Goal: Task Accomplishment & Management: Use online tool/utility

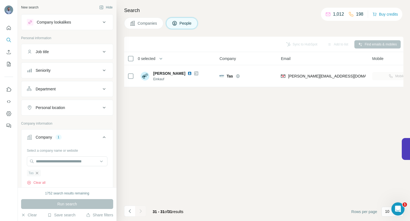
click at [37, 173] on icon "button" at bounding box center [37, 173] width 4 height 4
click at [42, 162] on input "text" at bounding box center [67, 162] width 81 height 10
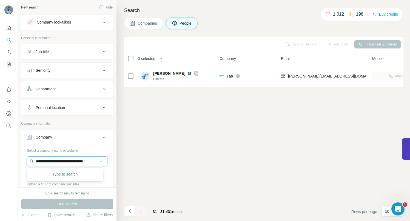
scroll to position [0, 13]
type input "**********"
click at [54, 177] on p "[DOMAIN_NAME]" at bounding box center [56, 179] width 26 height 5
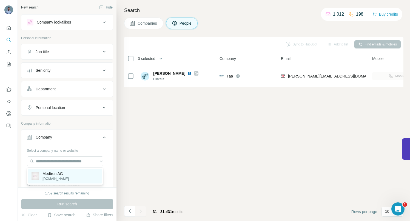
scroll to position [0, 0]
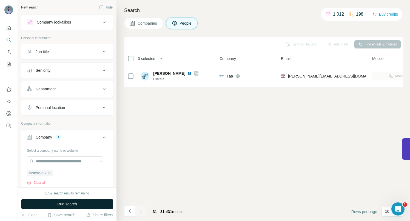
click at [53, 202] on button "Run search" at bounding box center [67, 204] width 92 height 10
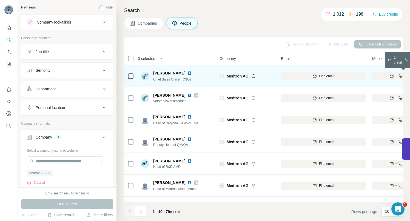
drag, startPoint x: 390, startPoint y: 75, endPoint x: 382, endPoint y: 77, distance: 8.1
click at [390, 75] on icon "button" at bounding box center [392, 76] width 4 height 3
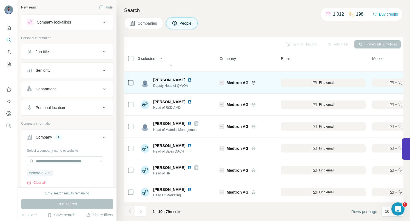
scroll to position [70, 0]
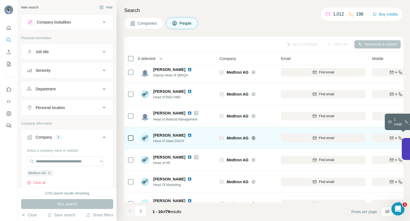
click at [384, 137] on div "Find both" at bounding box center [404, 138] width 64 height 5
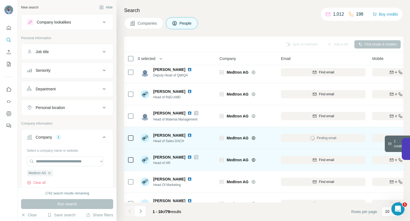
click at [381, 159] on div "Find both" at bounding box center [404, 160] width 64 height 5
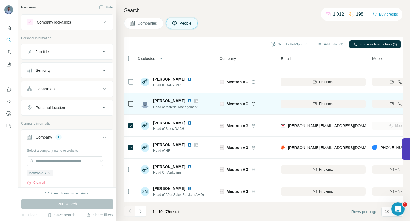
scroll to position [85, 0]
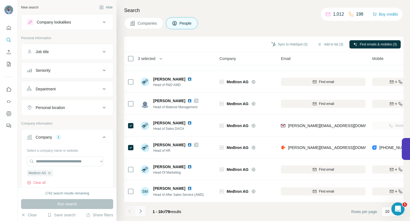
click at [143, 212] on icon "Navigate to next page" at bounding box center [140, 211] width 5 height 5
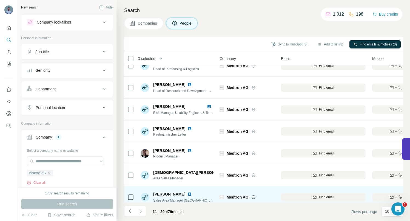
scroll to position [0, 0]
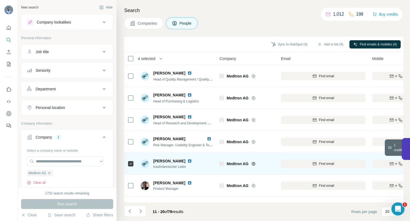
click at [382, 162] on div "Find both" at bounding box center [404, 164] width 64 height 5
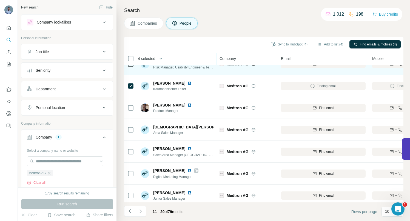
scroll to position [85, 0]
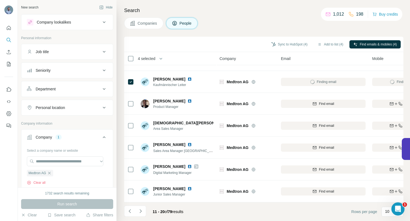
click at [141, 211] on icon "Navigate to next page" at bounding box center [141, 212] width 2 height 4
click at [140, 213] on icon "Navigate to next page" at bounding box center [140, 211] width 5 height 5
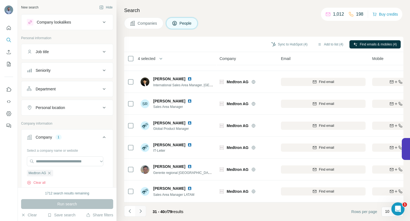
click at [142, 212] on icon "Navigate to next page" at bounding box center [140, 211] width 5 height 5
click at [141, 210] on icon "Navigate to next page" at bounding box center [140, 211] width 5 height 5
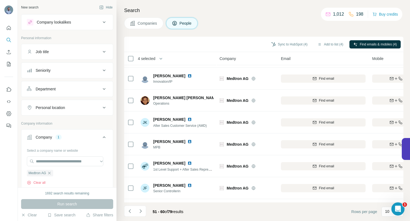
scroll to position [0, 0]
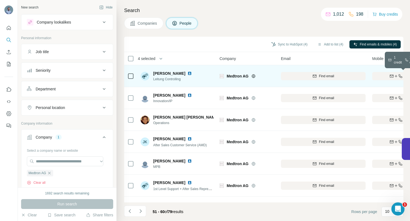
click at [385, 74] on div "Find both" at bounding box center [404, 76] width 64 height 5
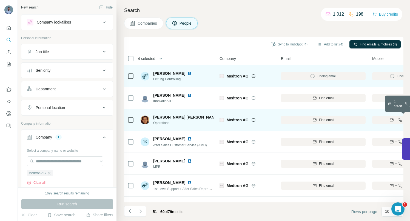
click at [380, 118] on div "Find both" at bounding box center [404, 120] width 64 height 5
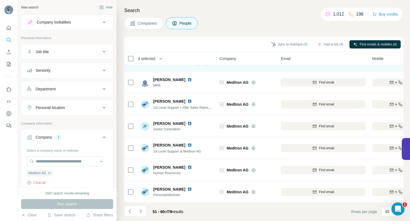
scroll to position [85, 0]
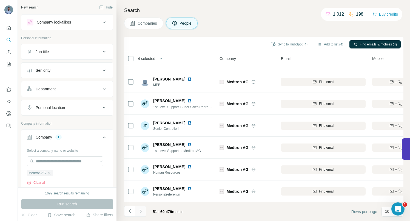
click at [142, 211] on icon "Navigate to next page" at bounding box center [140, 211] width 5 height 5
click at [141, 212] on icon "Navigate to next page" at bounding box center [140, 211] width 5 height 5
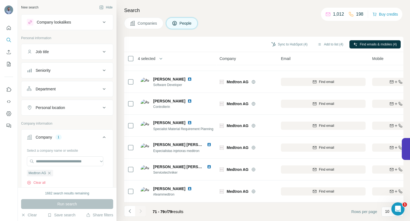
scroll to position [63, 0]
click at [128, 212] on icon "Navigate to previous page" at bounding box center [129, 211] width 5 height 5
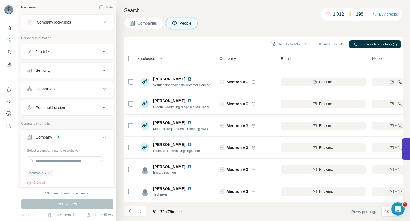
click at [128, 212] on icon "Navigate to previous page" at bounding box center [129, 211] width 5 height 5
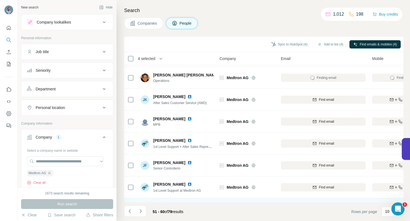
scroll to position [0, 0]
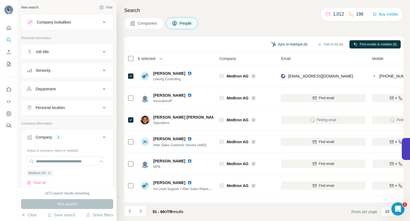
click at [287, 45] on button "Sync to HubSpot (6)" at bounding box center [290, 44] width 44 height 8
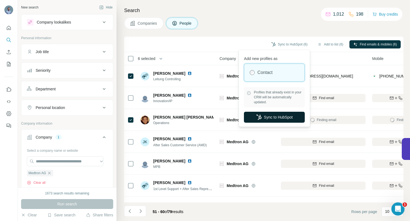
click at [273, 117] on button "Sync to HubSpot" at bounding box center [274, 117] width 61 height 11
